Goal: Check status: Check status

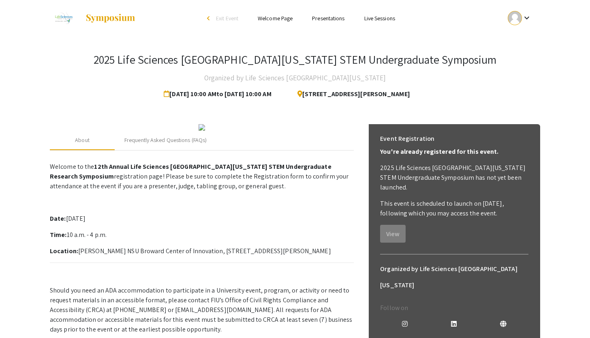
click at [331, 20] on link "Presentations" at bounding box center [328, 18] width 32 height 7
click at [331, 19] on link "Presentations" at bounding box center [328, 18] width 32 height 7
click at [522, 17] on mat-icon "keyboard_arrow_down" at bounding box center [527, 18] width 10 height 10
click at [520, 44] on button "My Account" at bounding box center [525, 39] width 50 height 19
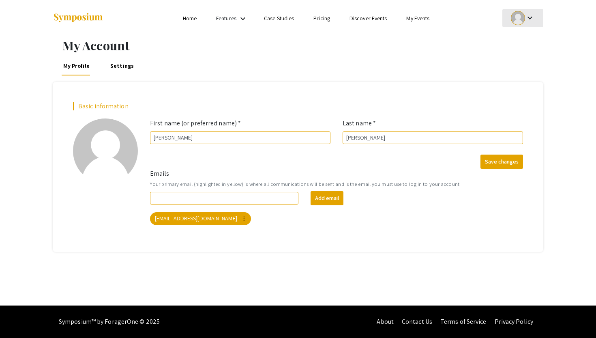
click at [520, 19] on div at bounding box center [518, 18] width 14 height 14
click at [517, 60] on button "My Submissions" at bounding box center [527, 59] width 50 height 19
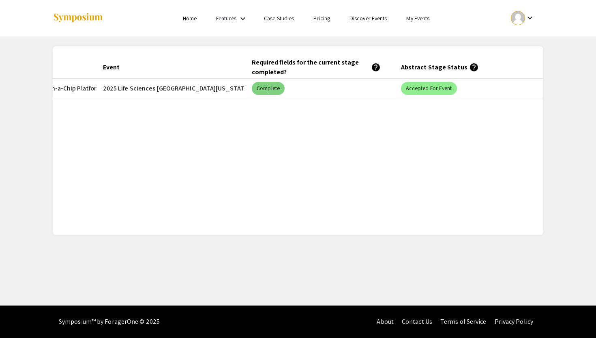
scroll to position [0, 141]
click at [420, 92] on mat-chip "Accepted for Event" at bounding box center [429, 88] width 56 height 13
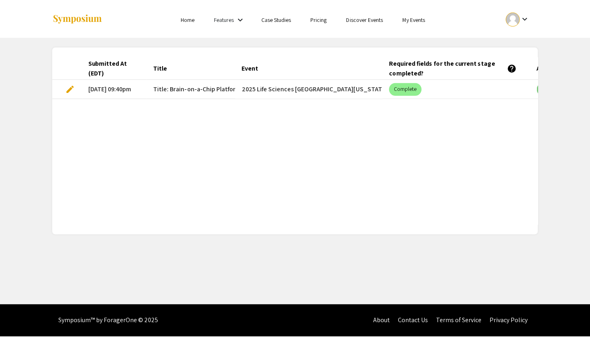
scroll to position [0, 0]
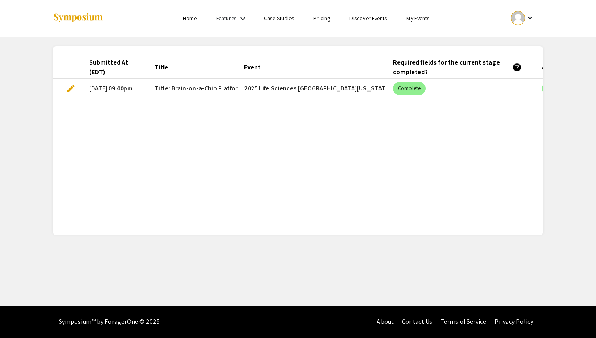
click at [244, 19] on mat-icon "keyboard_arrow_down" at bounding box center [243, 19] width 10 height 10
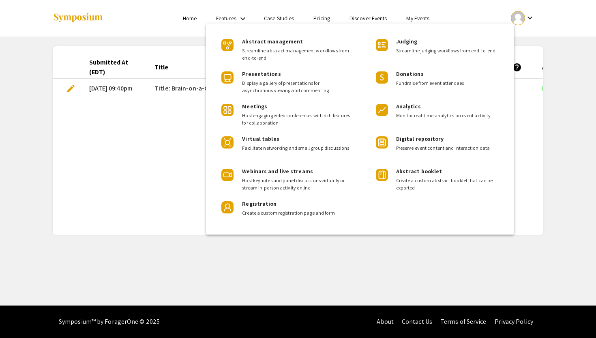
click at [244, 19] on div at bounding box center [298, 169] width 596 height 338
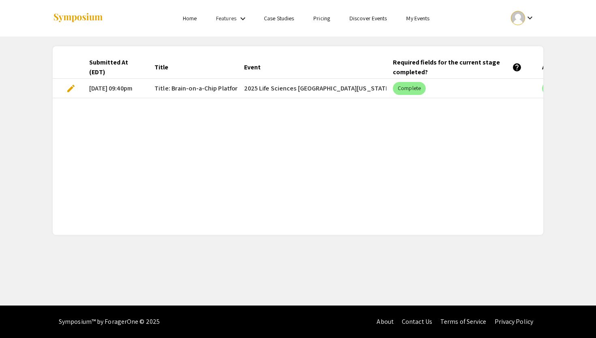
click at [185, 19] on link "Home" at bounding box center [190, 18] width 14 height 7
